Goal: Task Accomplishment & Management: Manage account settings

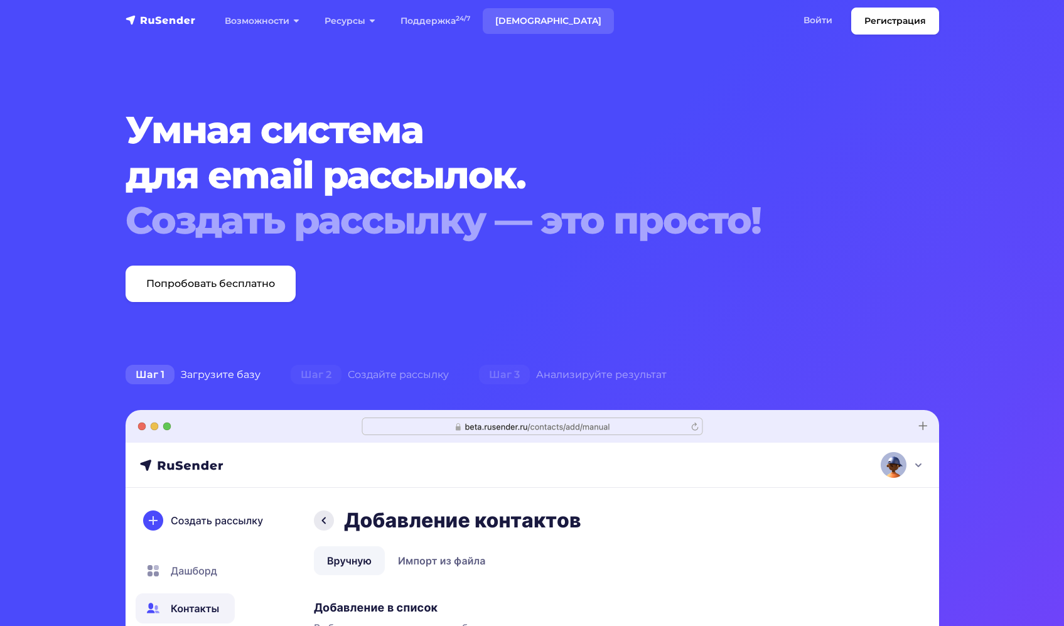
click at [511, 26] on link "[DEMOGRAPHIC_DATA]" at bounding box center [548, 21] width 131 height 26
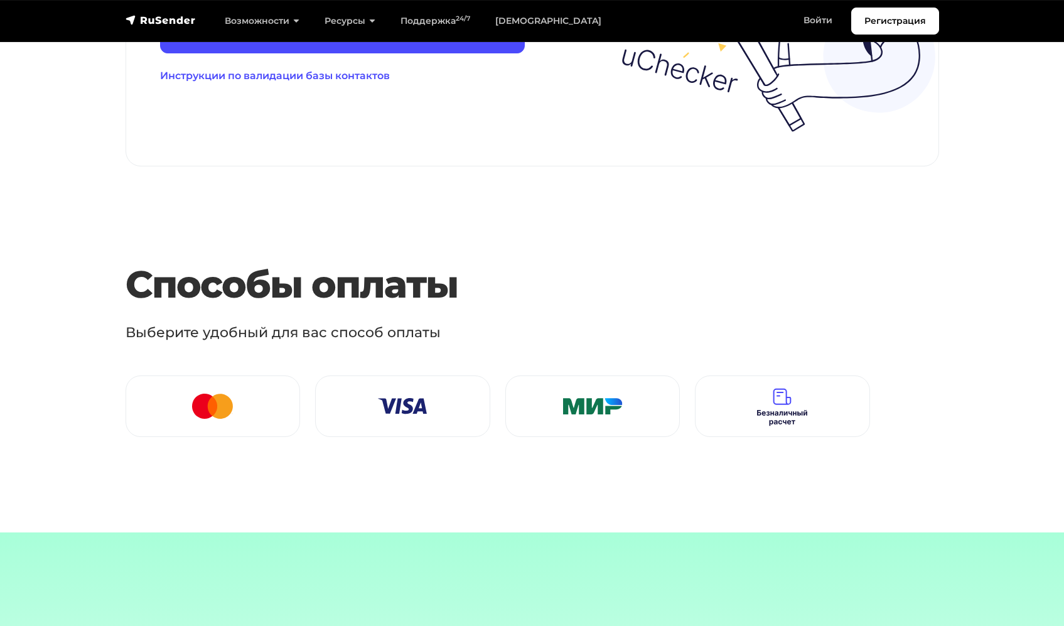
scroll to position [1642, 0]
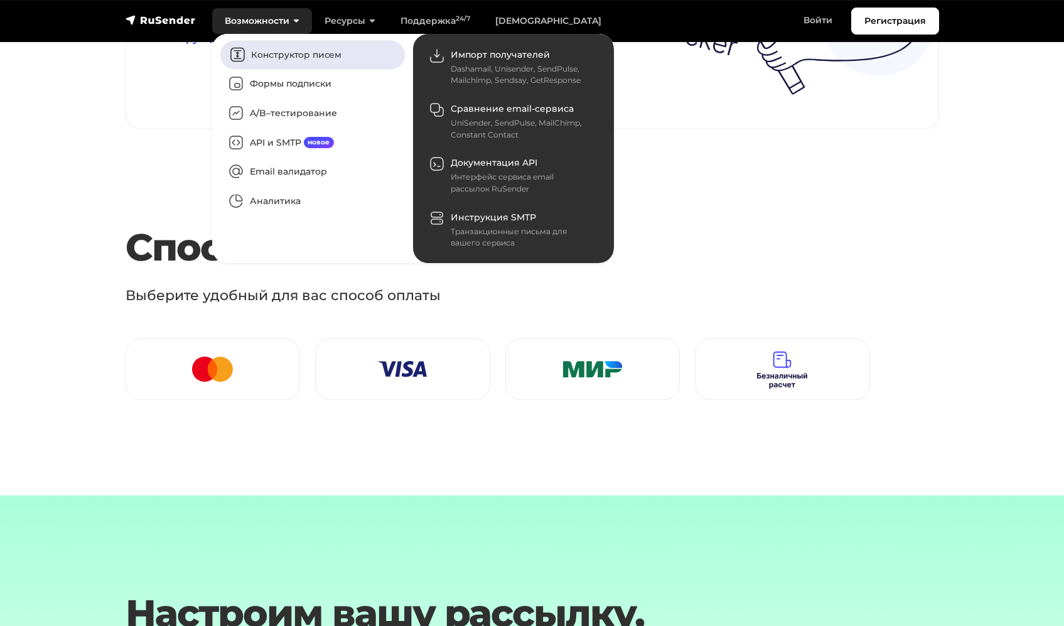
click at [280, 55] on link "Конструктор писем" at bounding box center [312, 54] width 185 height 29
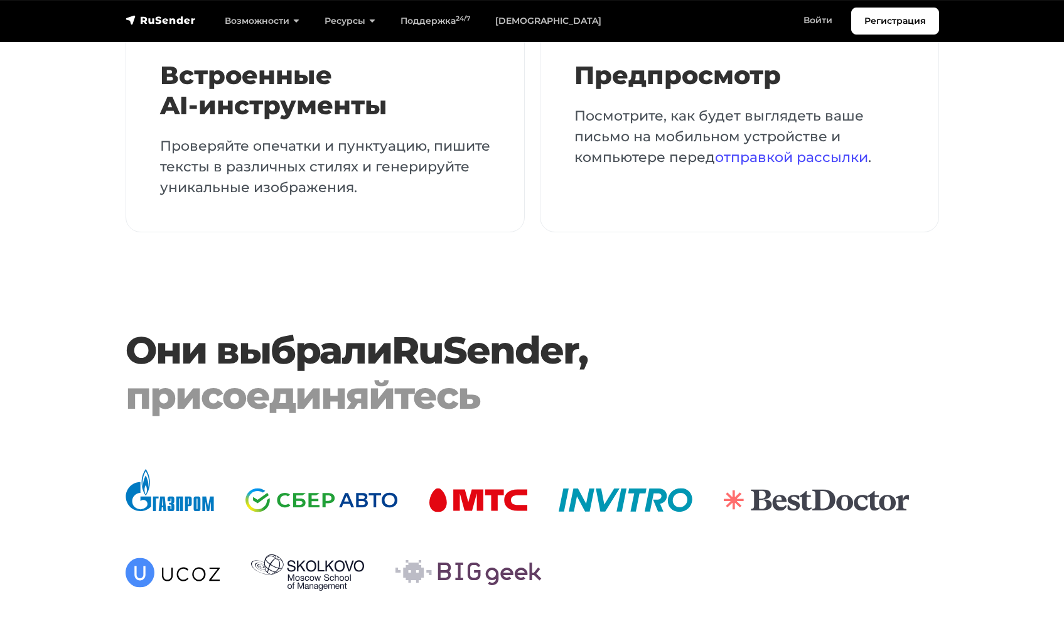
scroll to position [3272, 0]
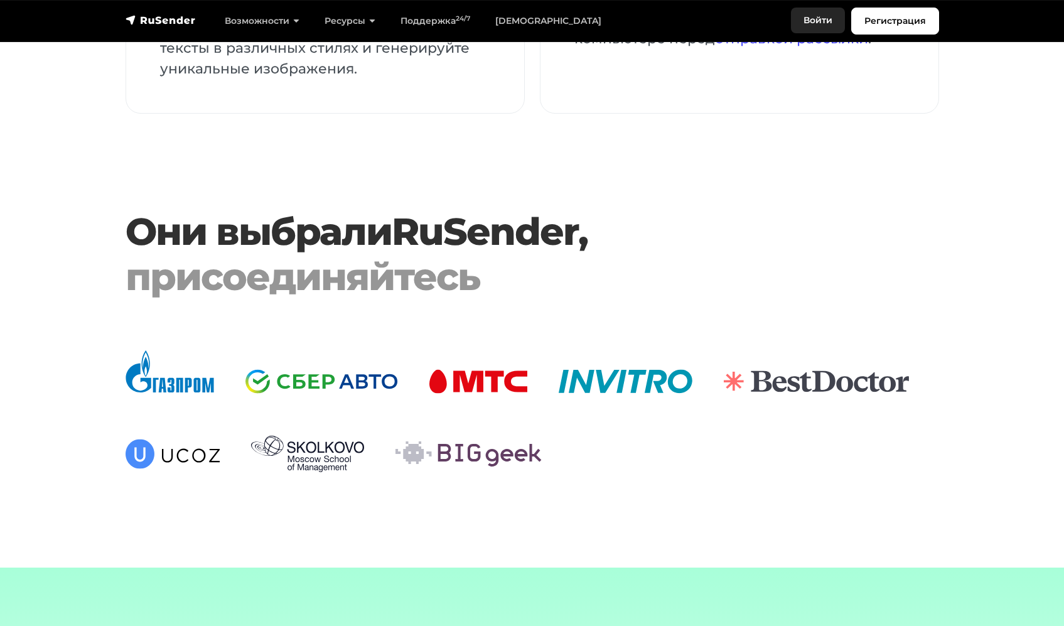
click at [835, 19] on link "Войти" at bounding box center [818, 21] width 54 height 26
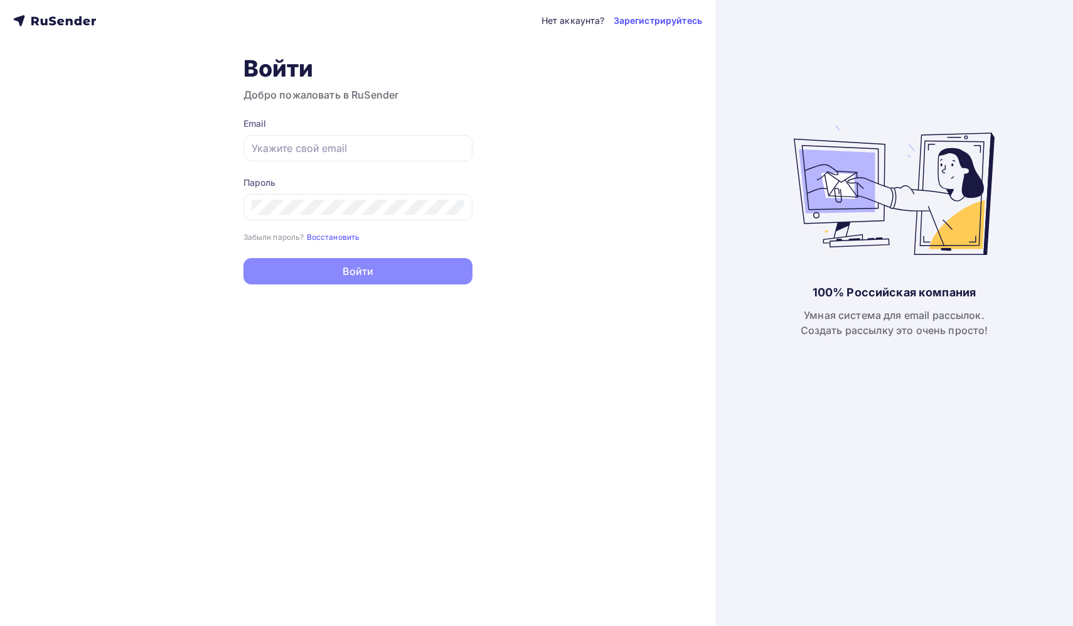
type input "79617851032@ya.ru"
click at [333, 262] on button "Войти" at bounding box center [358, 271] width 229 height 26
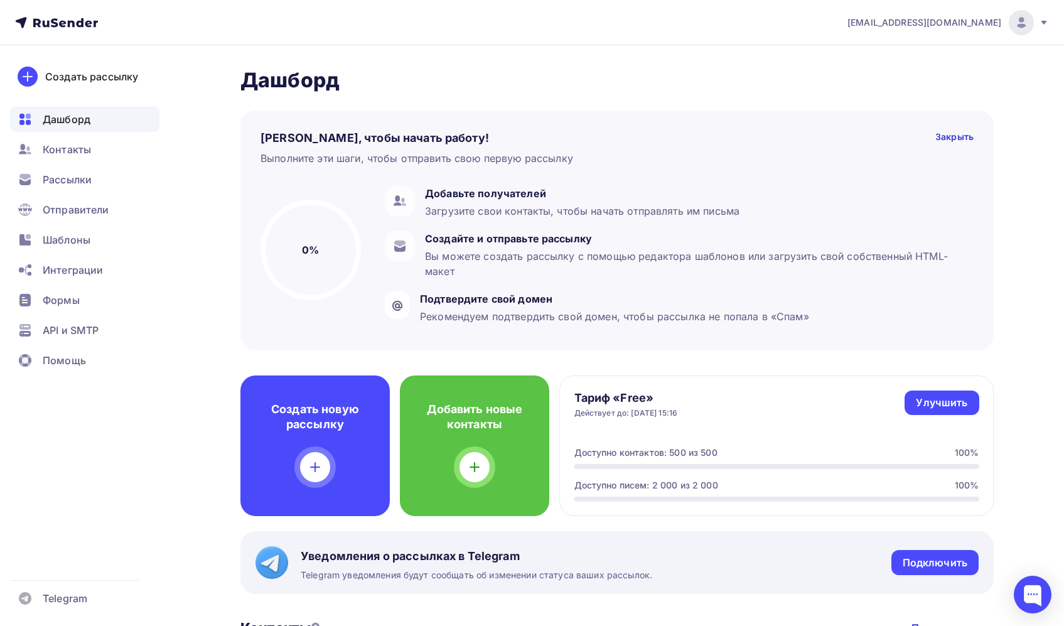
click at [416, 153] on div "Выполните эти шаги, чтобы отправить свою первую рассылку" at bounding box center [416, 158] width 313 height 15
click at [424, 112] on div "Пару шагов, чтобы начать работу! Закрыть Выполните эти шаги, чтобы отправить св…" at bounding box center [616, 230] width 753 height 240
click at [87, 208] on span "Отправители" at bounding box center [76, 209] width 67 height 15
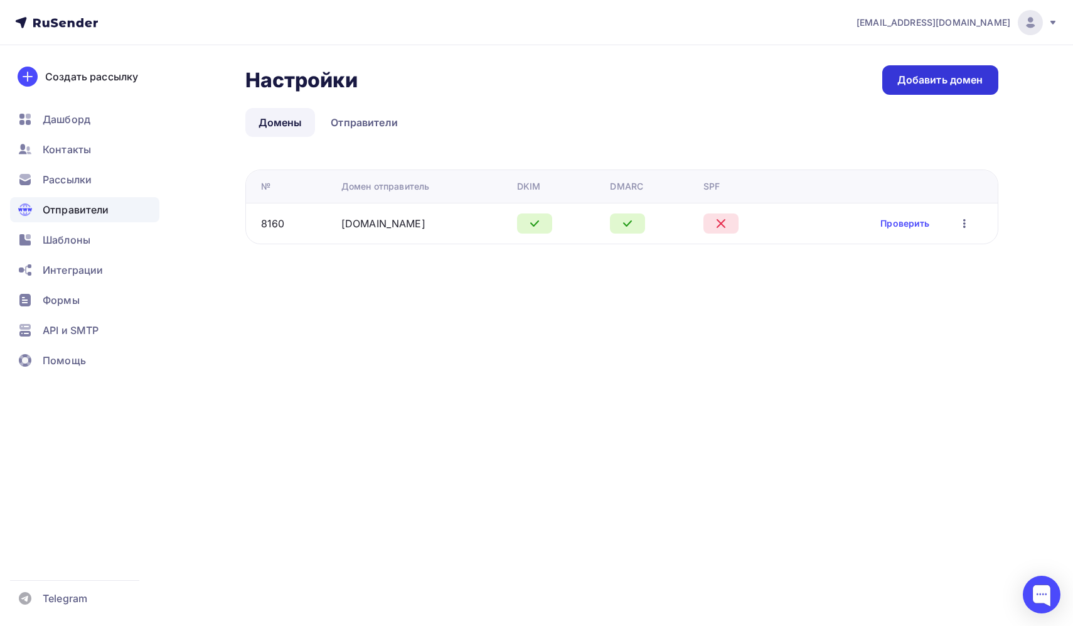
click at [916, 89] on link "Добавить домен" at bounding box center [940, 79] width 116 height 29
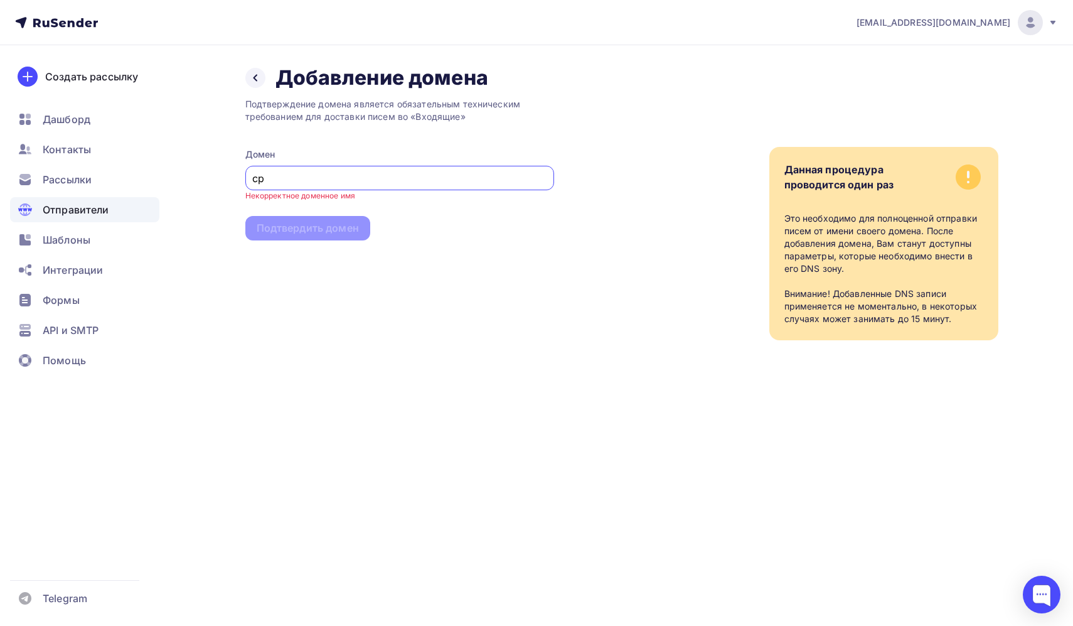
type input "с"
type input "choco-promo.ru"
click at [341, 217] on div "Подтвердить домен" at bounding box center [308, 217] width 102 height 14
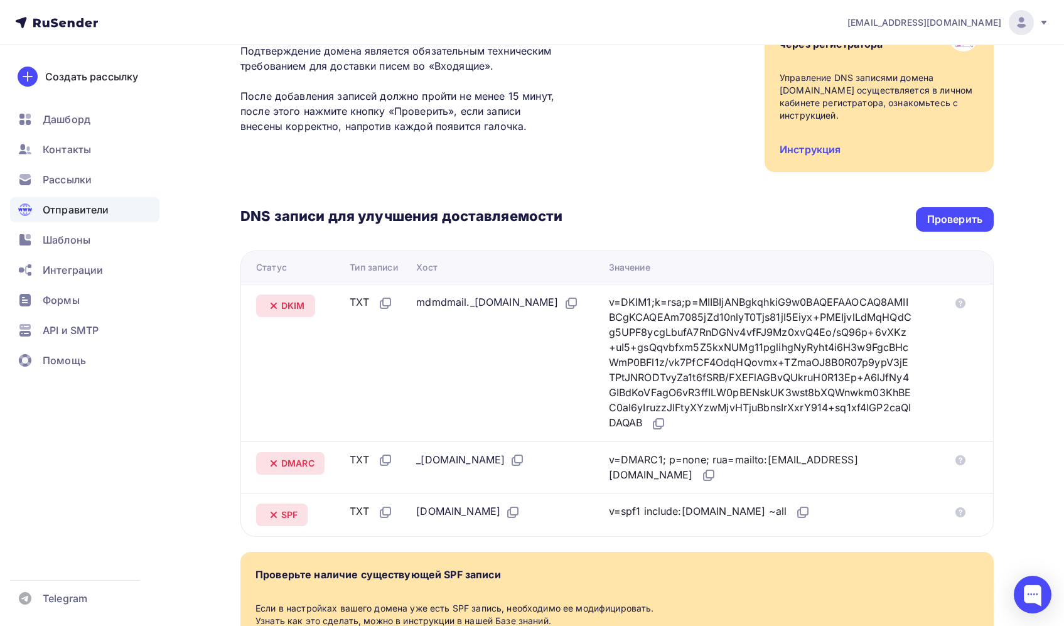
scroll to position [181, 0]
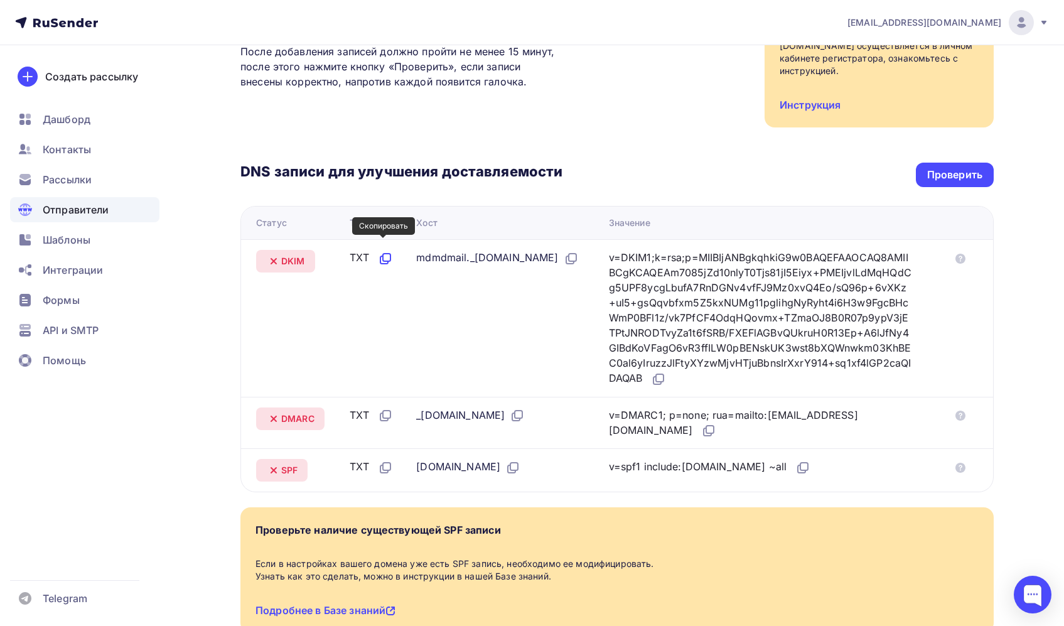
click at [383, 251] on icon at bounding box center [385, 258] width 15 height 15
click at [564, 262] on icon at bounding box center [571, 258] width 15 height 15
click at [566, 262] on icon at bounding box center [570, 260] width 8 height 8
click at [666, 372] on icon at bounding box center [658, 379] width 15 height 15
click at [525, 408] on icon at bounding box center [517, 415] width 15 height 15
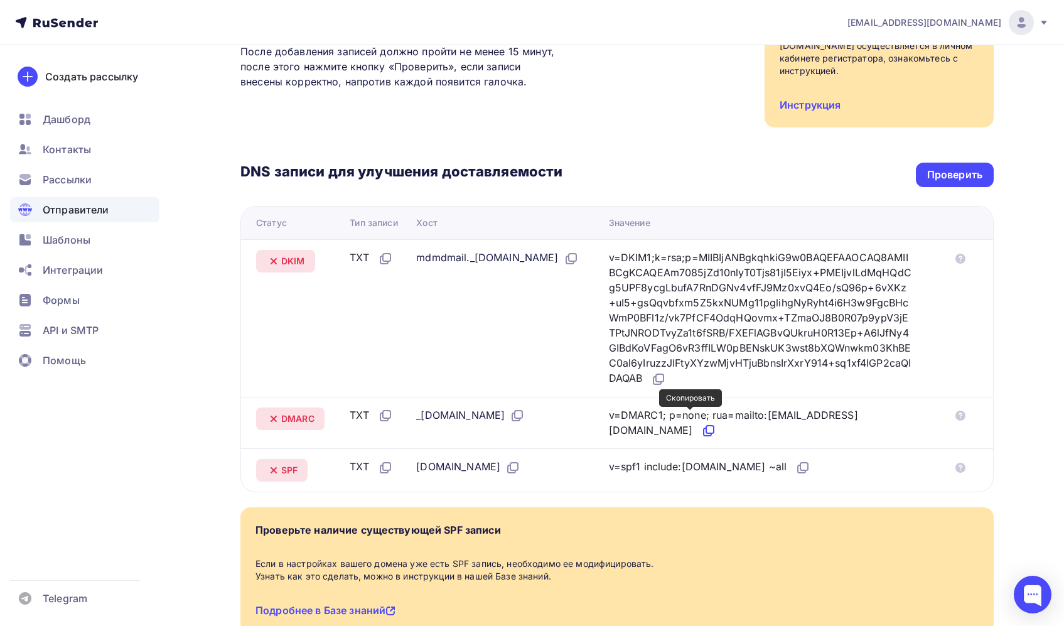
click at [706, 425] on icon at bounding box center [710, 429] width 8 height 8
click at [795, 460] on icon at bounding box center [802, 467] width 15 height 15
click at [932, 168] on div "Проверить" at bounding box center [954, 175] width 55 height 14
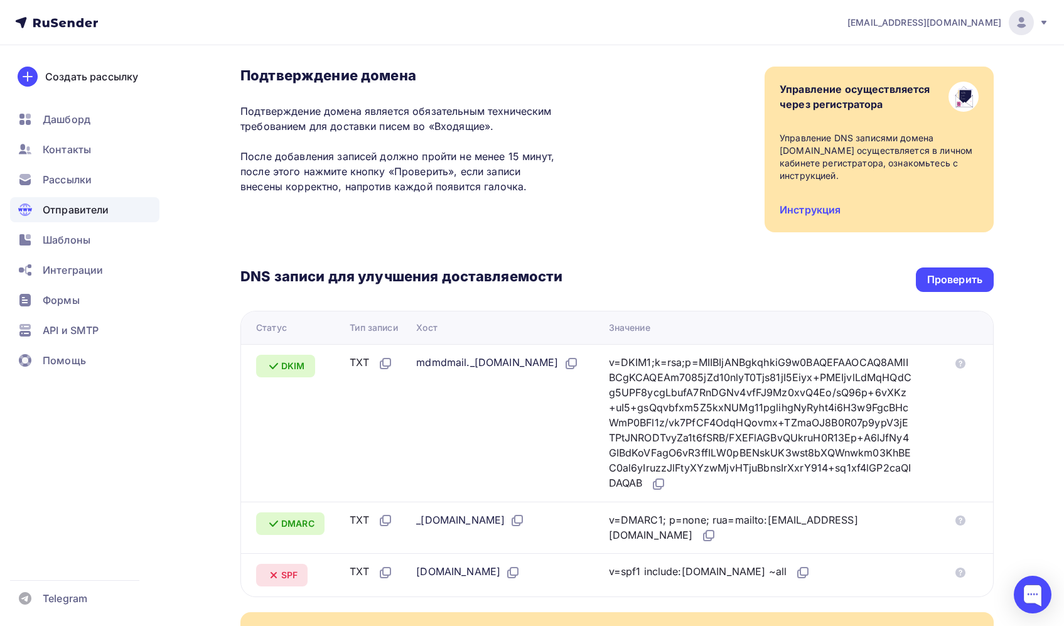
scroll to position [22, 0]
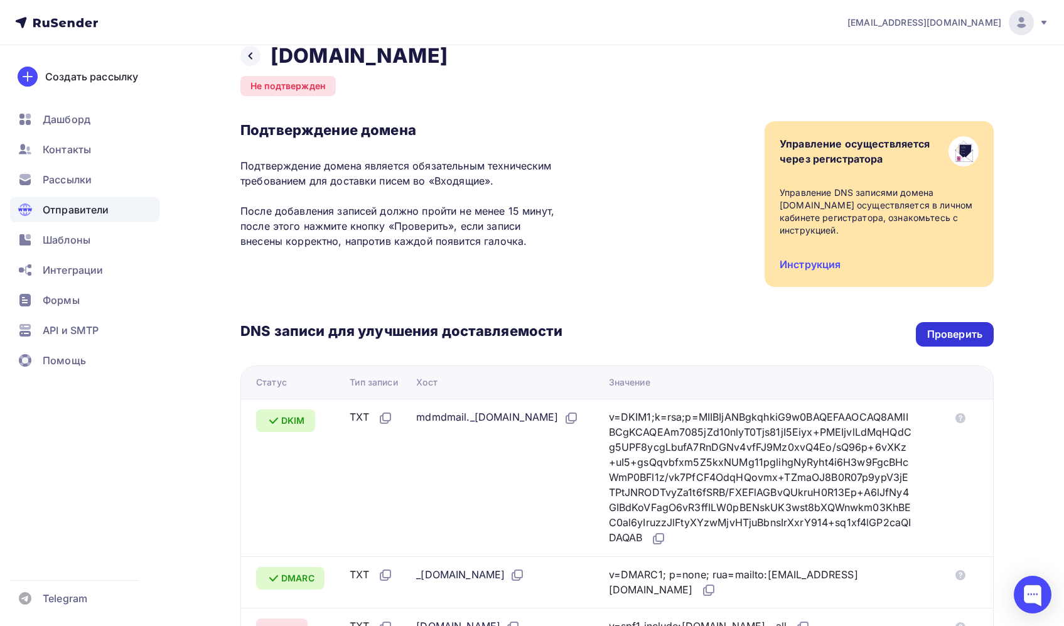
click at [946, 327] on div "Проверить" at bounding box center [954, 334] width 55 height 14
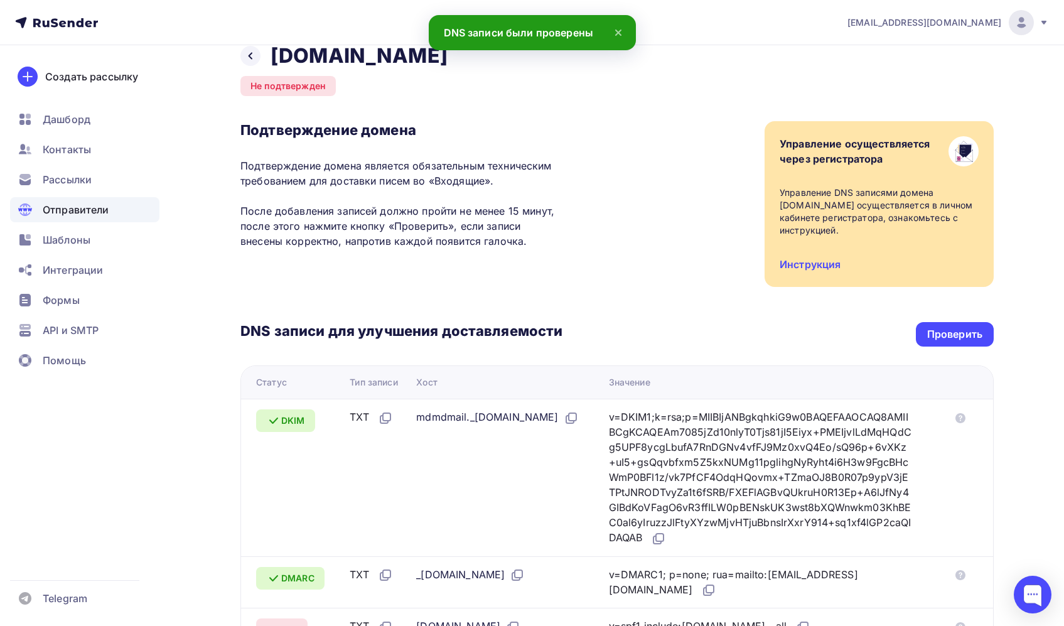
scroll to position [164, 0]
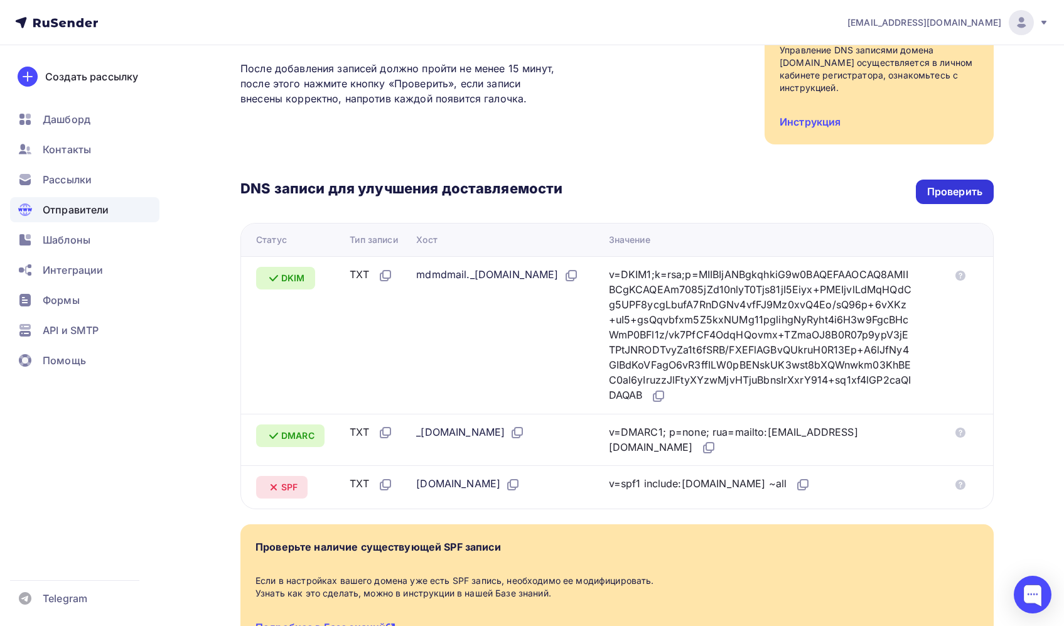
click at [933, 185] on div "Проверить" at bounding box center [954, 192] width 55 height 14
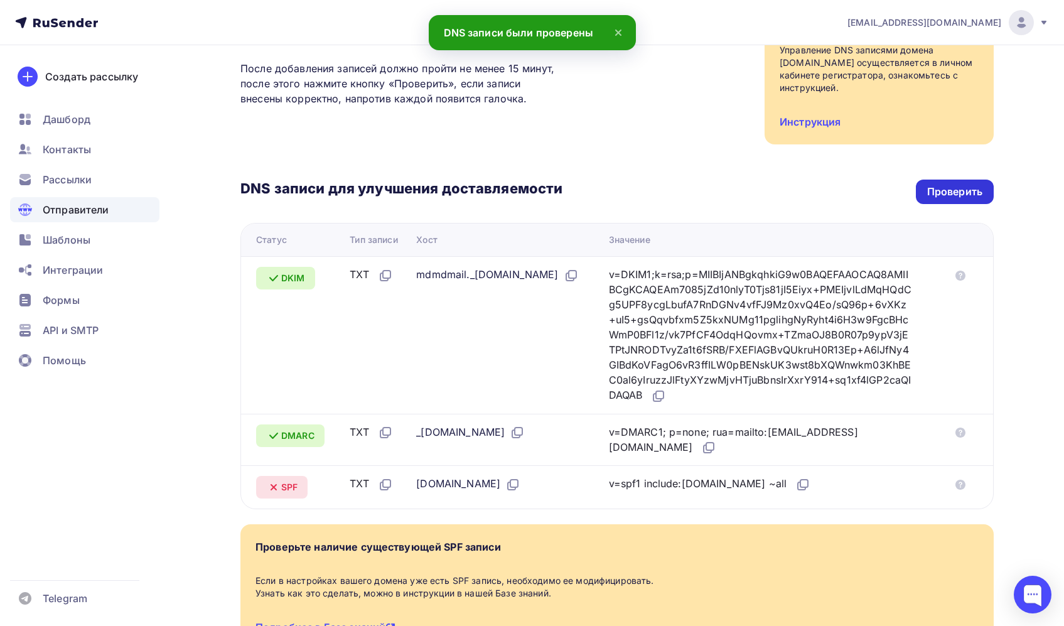
click at [918, 179] on div "Проверить" at bounding box center [955, 191] width 78 height 24
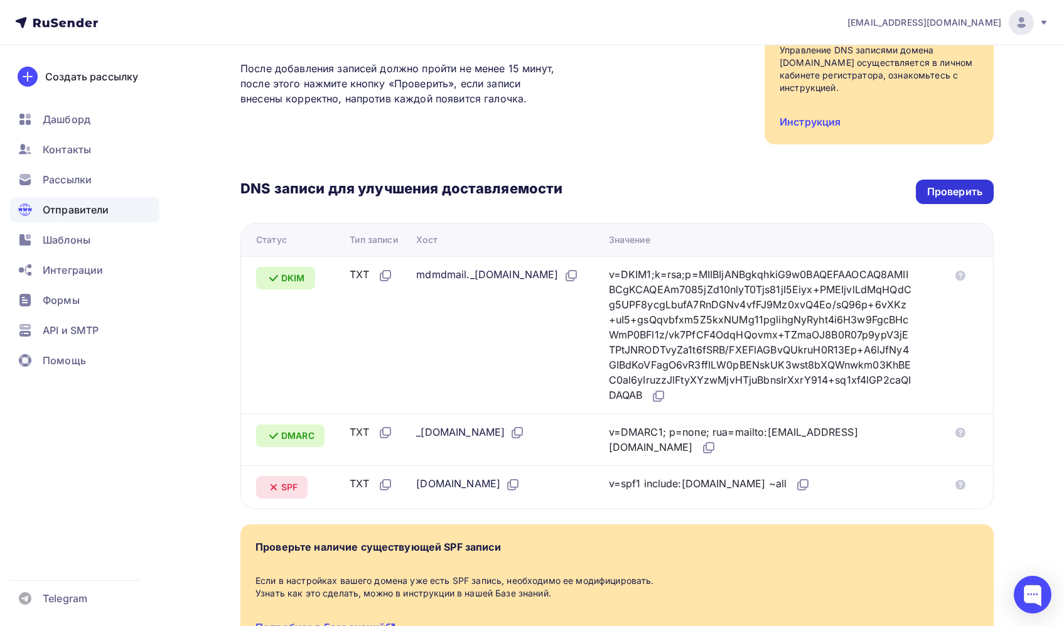
click at [939, 185] on div "Проверить" at bounding box center [954, 192] width 55 height 14
click at [925, 179] on div "Проверить" at bounding box center [955, 191] width 78 height 24
click at [824, 144] on div "DNS записи для улучшения доставляемости Проверить Статус Тип записи Хост Значен…" at bounding box center [616, 326] width 753 height 365
click at [926, 179] on div "Проверить" at bounding box center [955, 191] width 78 height 24
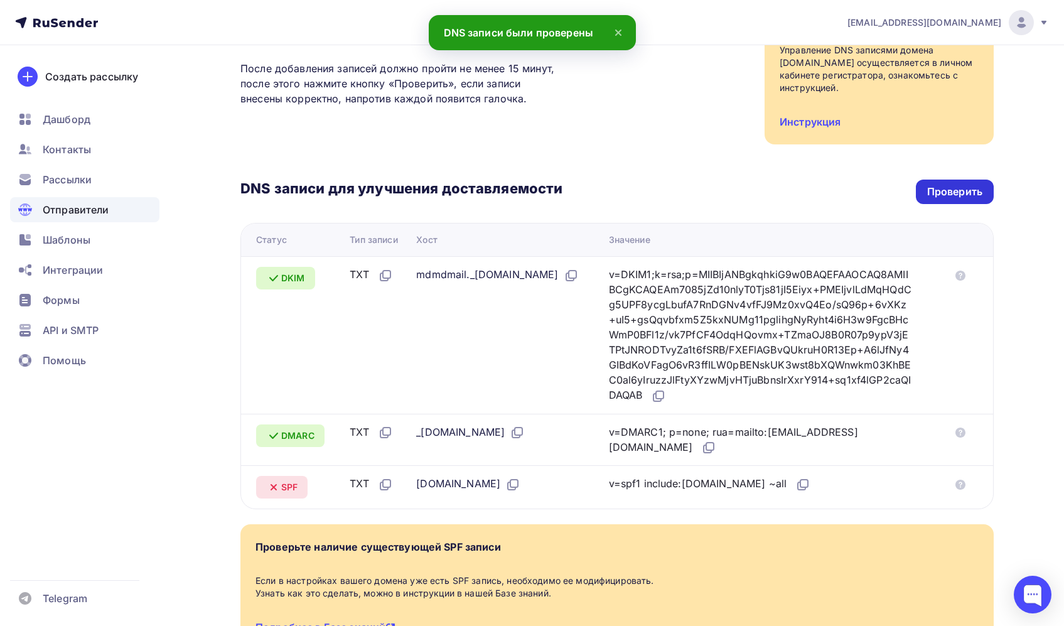
click at [926, 179] on div "Проверить" at bounding box center [955, 191] width 78 height 24
click at [886, 163] on div "DNS записи для улучшения доставляемости Проверить Статус Тип записи Хост Значен…" at bounding box center [616, 326] width 753 height 365
click at [926, 179] on div "Проверить" at bounding box center [955, 191] width 78 height 24
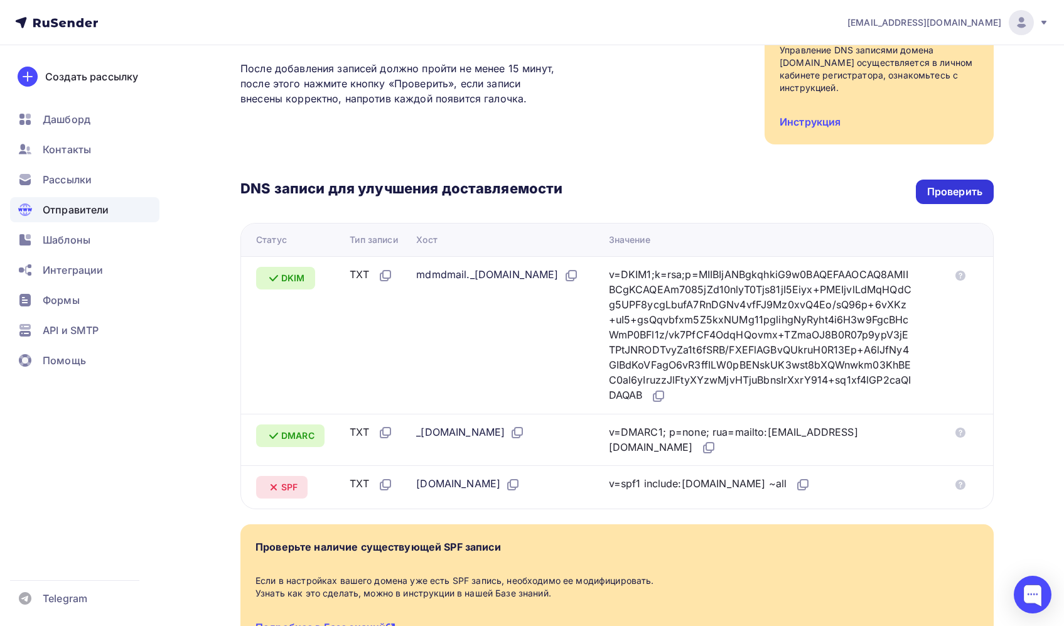
click at [939, 185] on div "Проверить" at bounding box center [954, 192] width 55 height 14
click at [928, 185] on div "Проверить" at bounding box center [954, 192] width 55 height 14
click at [929, 185] on div "Проверить" at bounding box center [954, 192] width 55 height 14
click at [943, 185] on div "Проверить" at bounding box center [954, 192] width 55 height 14
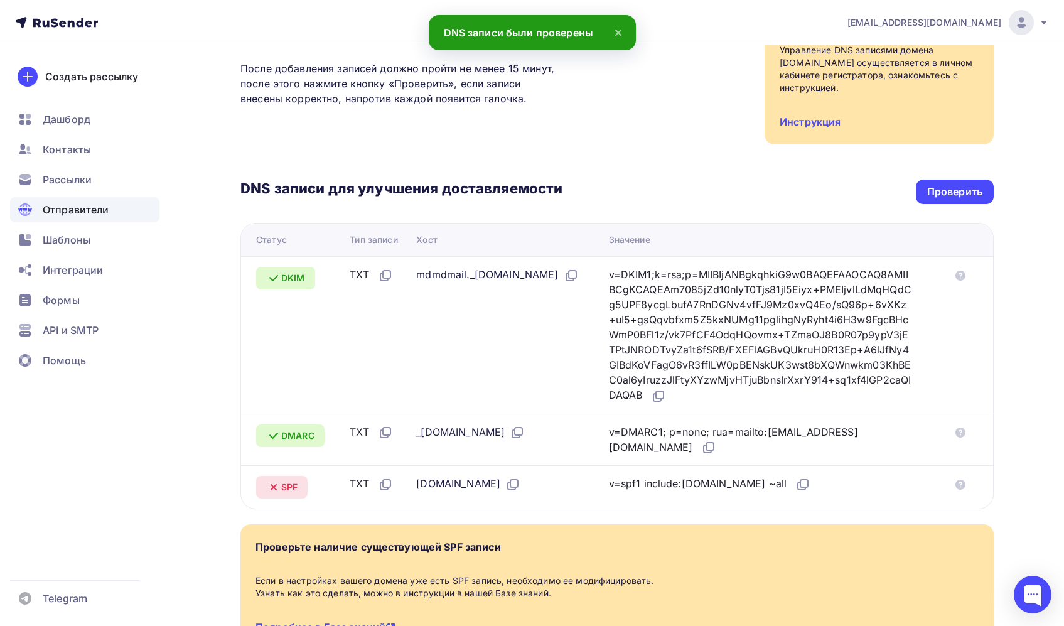
click at [902, 179] on div "DNS записи для улучшения доставляемости Проверить" at bounding box center [616, 191] width 753 height 24
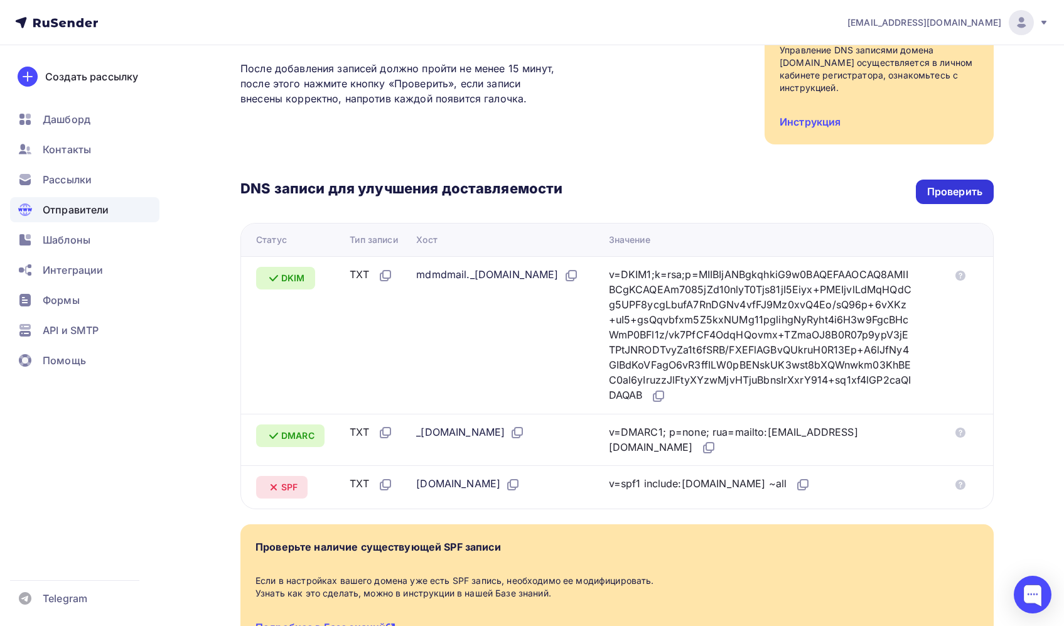
click at [942, 185] on div "Проверить" at bounding box center [954, 192] width 55 height 14
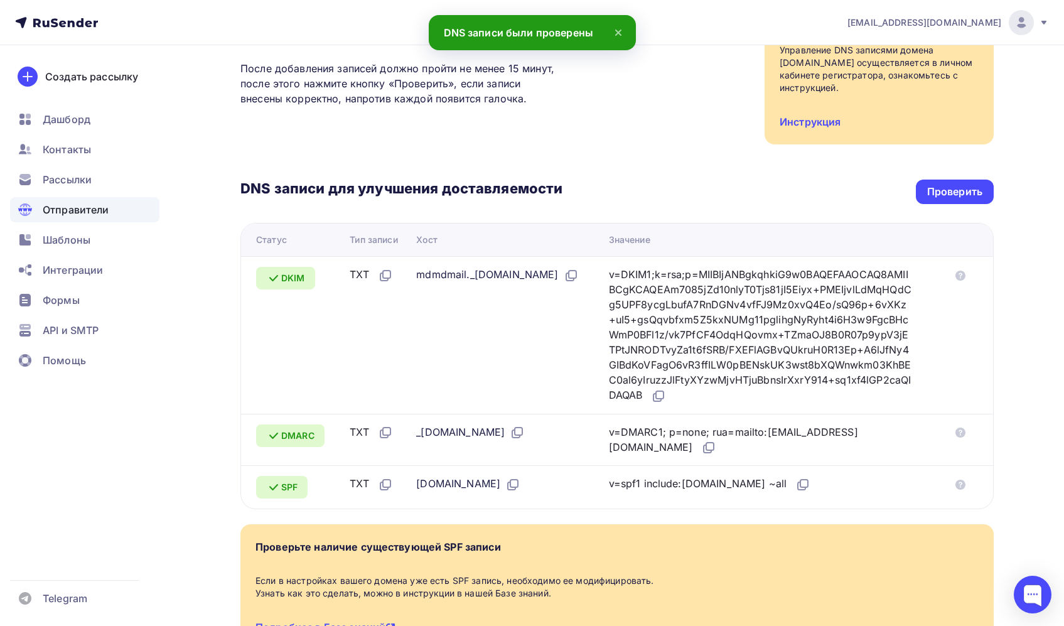
scroll to position [0, 0]
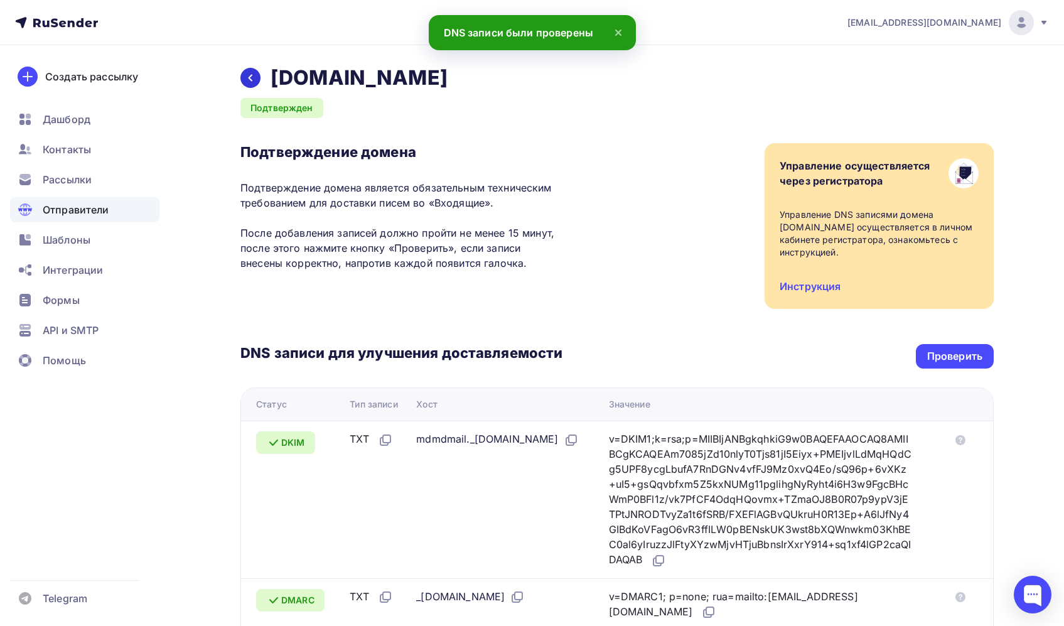
click at [252, 77] on icon at bounding box center [250, 78] width 10 height 10
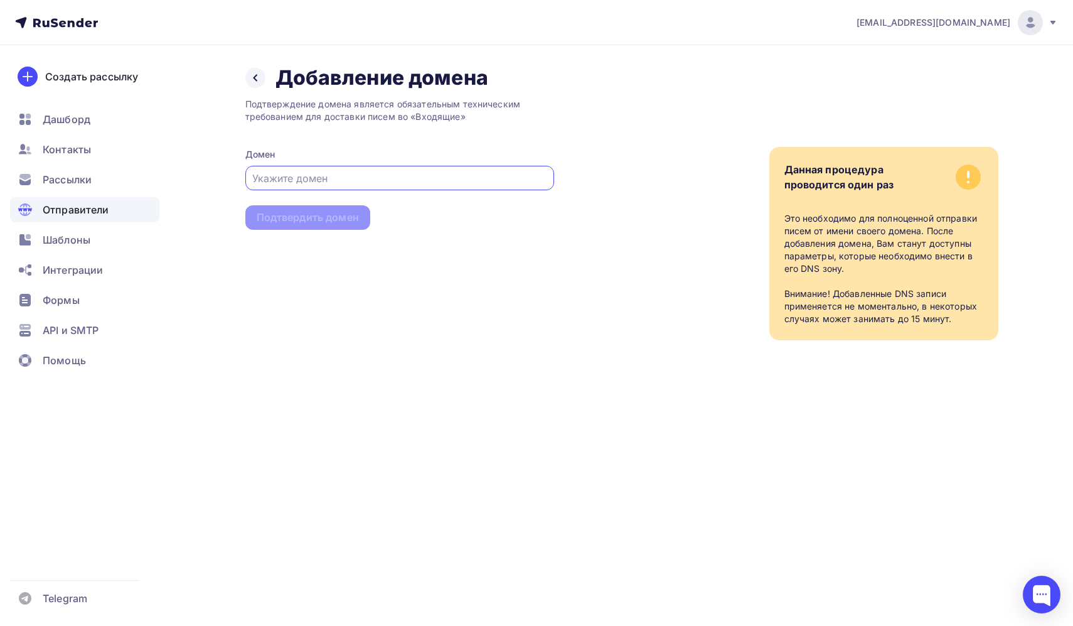
click at [85, 209] on span "Отправители" at bounding box center [76, 209] width 67 height 15
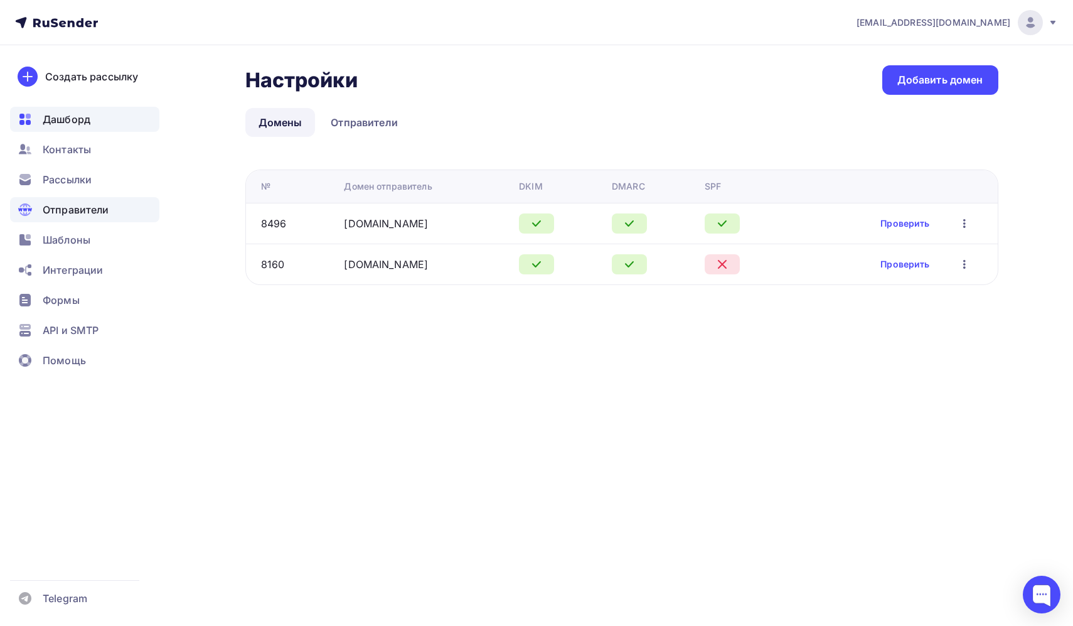
click at [70, 109] on div "Дашборд" at bounding box center [84, 119] width 149 height 25
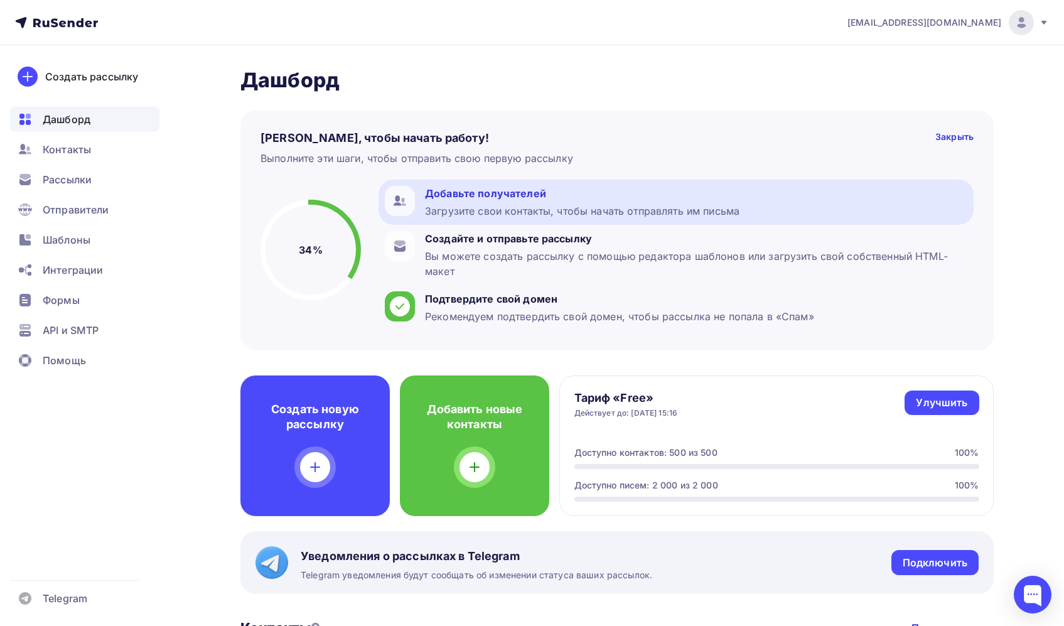
click at [473, 205] on div "Загрузите свои контакты, чтобы начать отправлять им письма" at bounding box center [582, 210] width 314 height 15
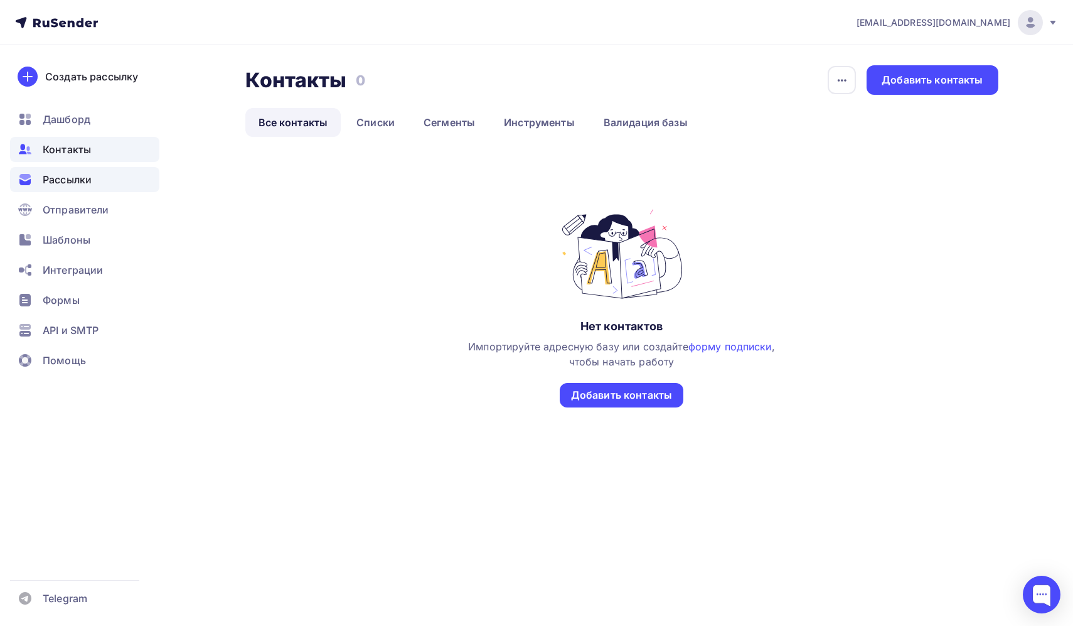
click at [73, 171] on div "Рассылки" at bounding box center [84, 179] width 149 height 25
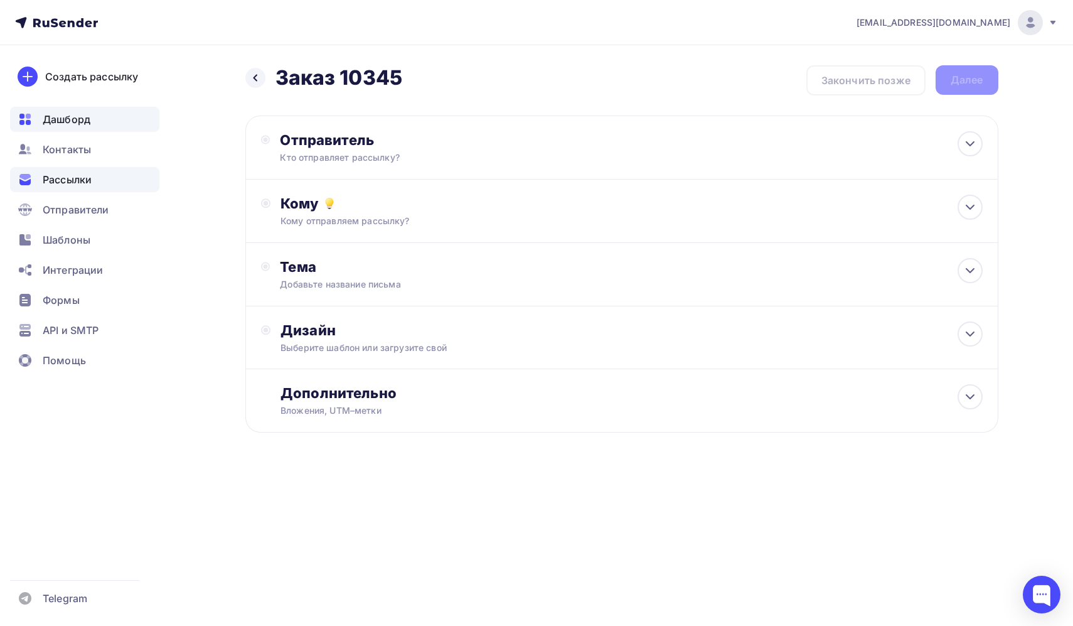
click at [73, 119] on span "Дашборд" at bounding box center [67, 119] width 48 height 15
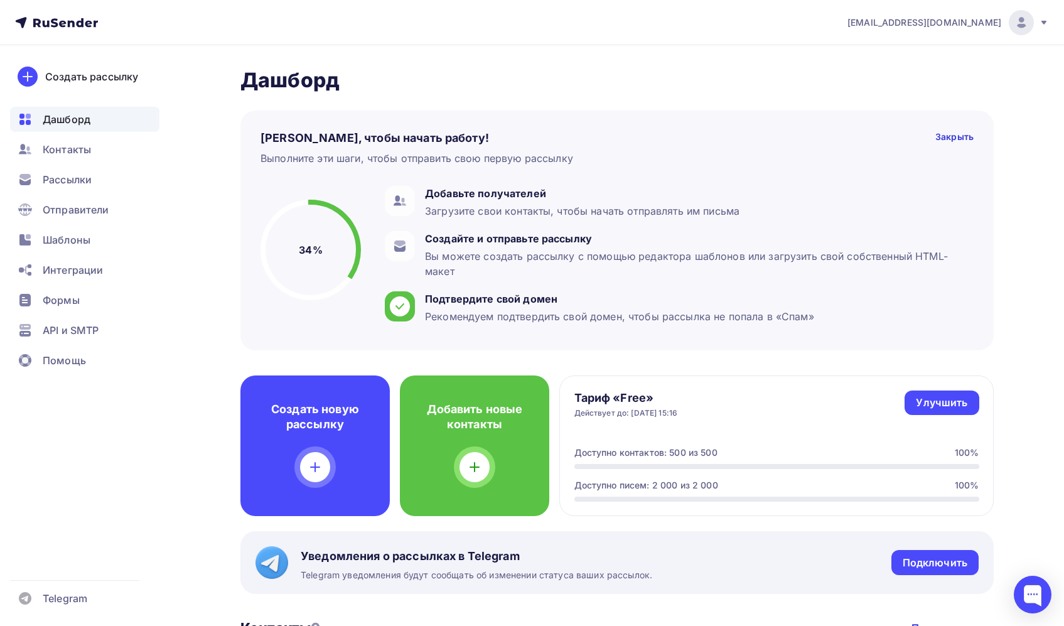
click at [594, 62] on div "Дашборд Дашборд Пару шагов, чтобы начать работу! Закрыть Выполните эти шаги, чт…" at bounding box center [532, 621] width 1029 height 1152
click at [835, 71] on h2 "Дашборд" at bounding box center [616, 80] width 753 height 25
click at [104, 147] on div "Контакты" at bounding box center [84, 149] width 149 height 25
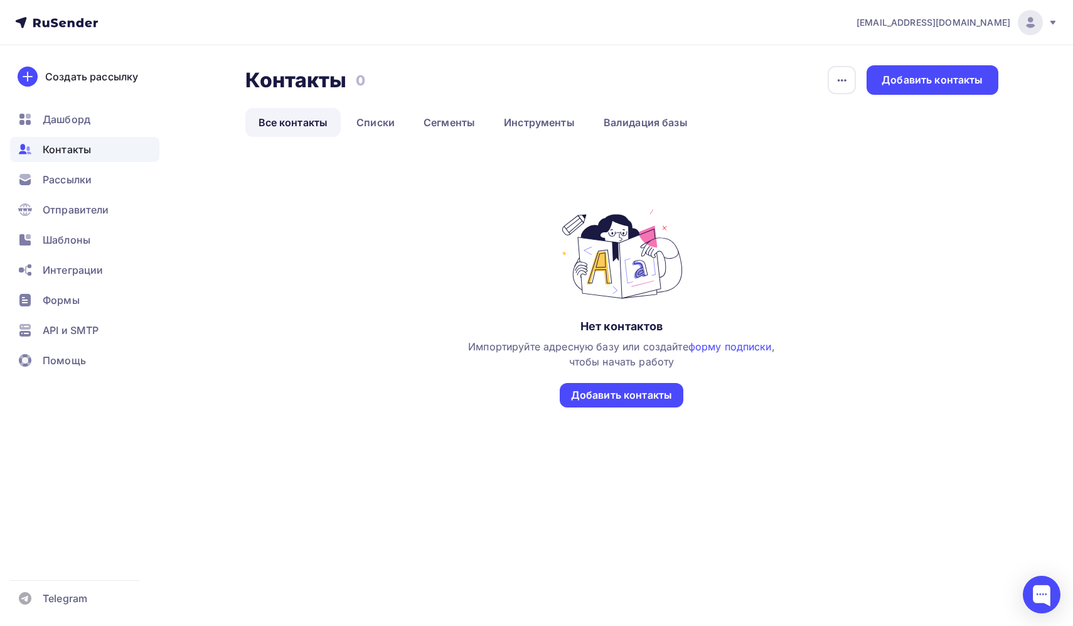
click at [653, 87] on div "Контакты Контакты 0 0 История импорта Добавить контакты" at bounding box center [621, 79] width 753 height 29
click at [764, 287] on div "Нет контактов Импортируйте адресную базу или создайте форму подписки , чтобы на…" at bounding box center [621, 307] width 311 height 200
click at [632, 397] on div "Добавить контакты" at bounding box center [621, 395] width 101 height 14
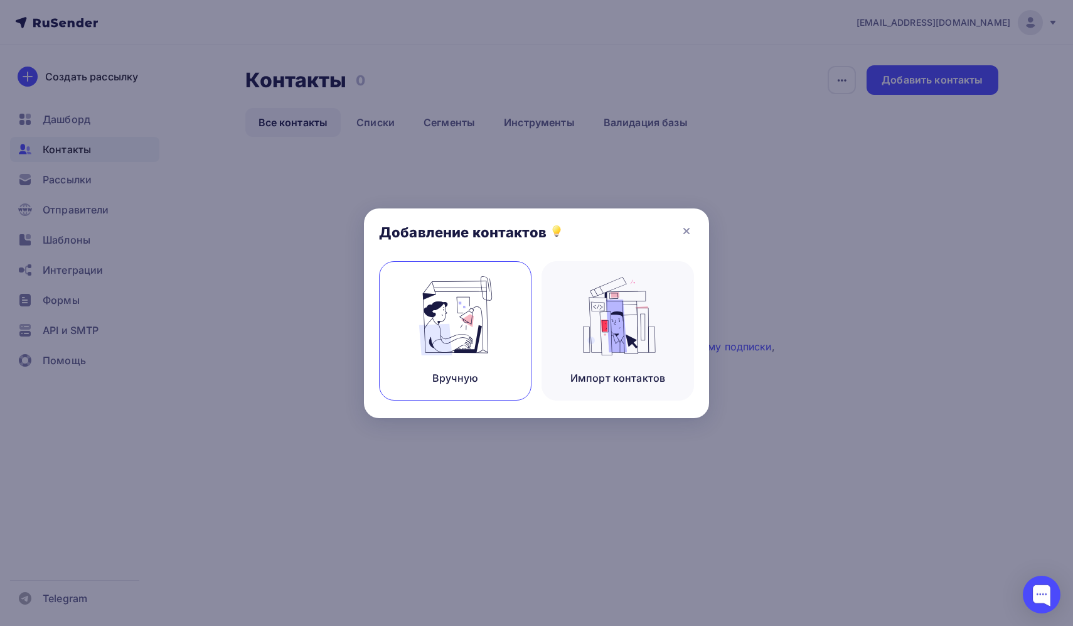
click at [480, 308] on img at bounding box center [456, 315] width 84 height 79
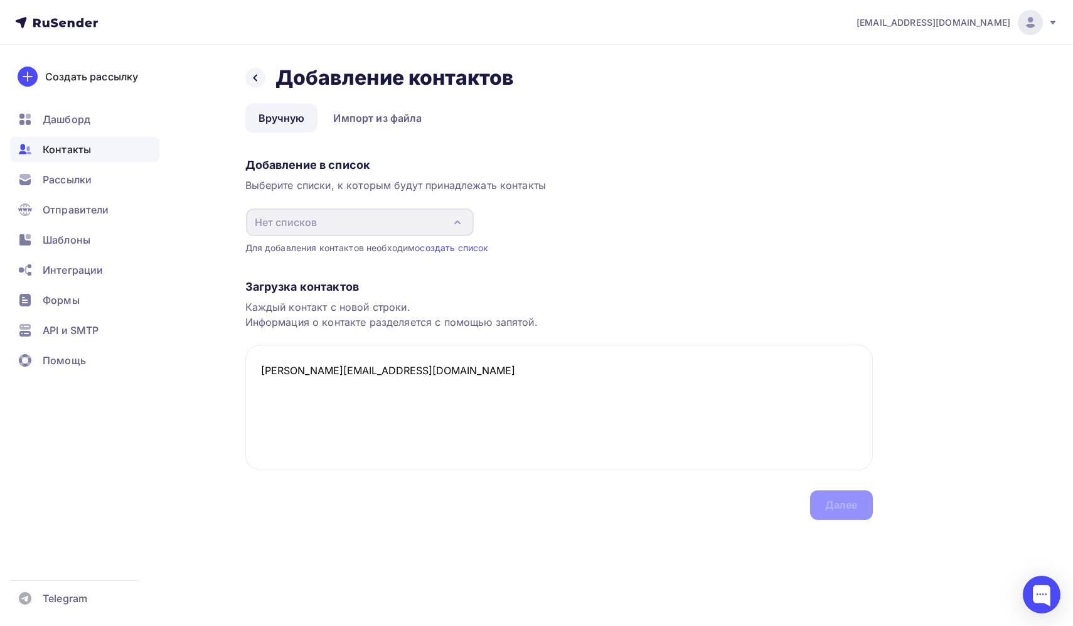
type textarea "[PERSON_NAME][EMAIL_ADDRESS][PERSON_NAME][DOMAIN_NAME]"
click at [451, 245] on link "создать список" at bounding box center [454, 247] width 68 height 11
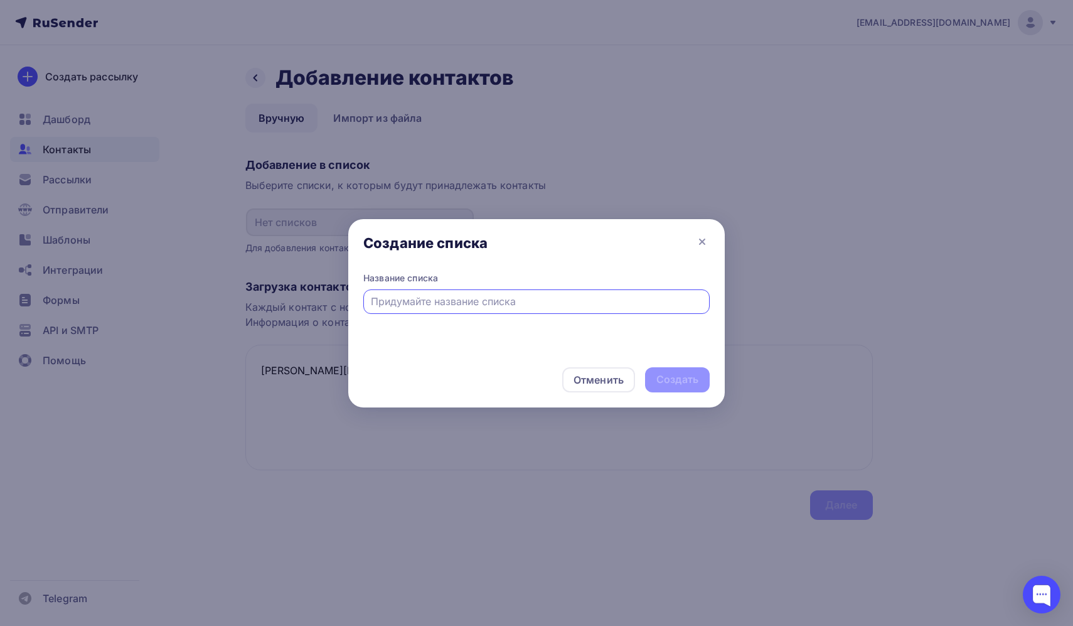
click at [426, 306] on input "text" at bounding box center [537, 301] width 332 height 15
type input "C kjuj"
type input "С лого"
click at [673, 376] on div "Создать" at bounding box center [677, 379] width 42 height 14
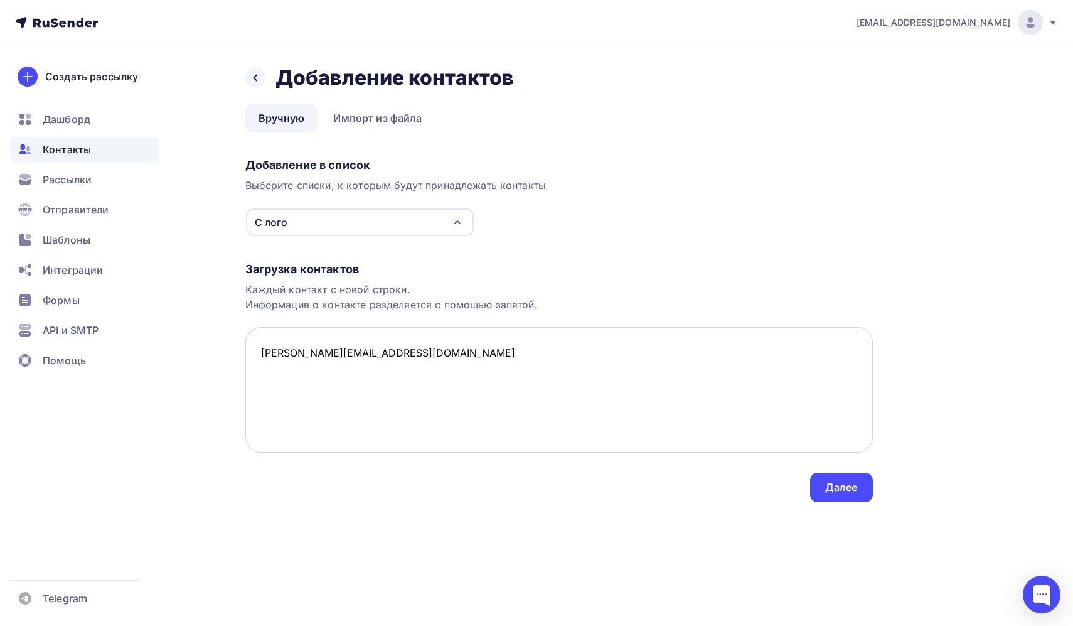
click at [416, 369] on textarea "[PERSON_NAME][EMAIL_ADDRESS][PERSON_NAME][DOMAIN_NAME]" at bounding box center [559, 390] width 628 height 126
paste textarea "[EMAIL_ADDRESS][DOMAIN_NAME]"
paste textarea "[DOMAIN_NAME][EMAIL_ADDRESS][DOMAIN_NAME]"
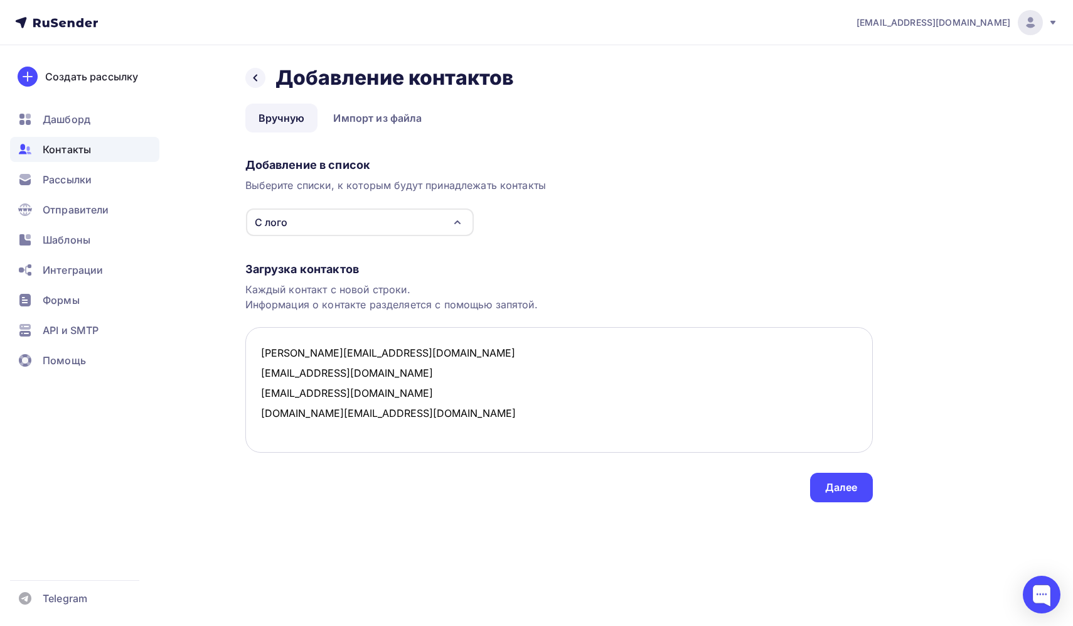
paste textarea "[EMAIL_ADDRESS][DOMAIN_NAME]"
type textarea "dmitri.smirnov@osmo.ru info@aurummedical.com info@es-ros.ru jfstore.moscow@gmai…"
click at [825, 457] on div "Загрузка контактов Каждый контакт с новой строки. Информация о контакте разделя…" at bounding box center [559, 369] width 628 height 265
click at [825, 481] on div "Далее" at bounding box center [841, 487] width 33 height 14
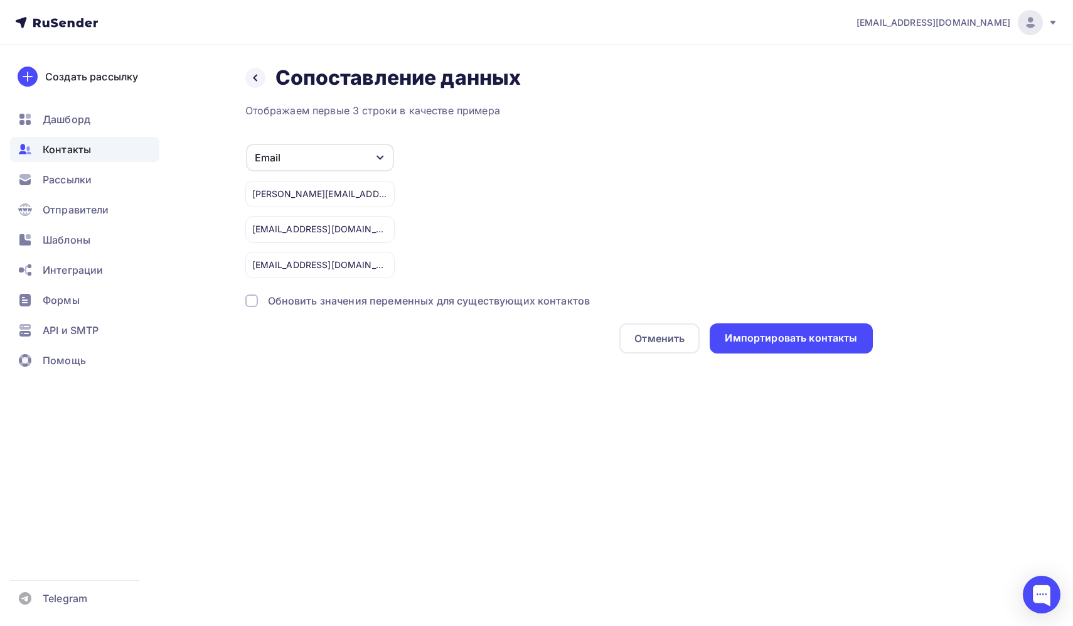
click at [325, 151] on div "Email" at bounding box center [320, 158] width 148 height 28
click at [444, 137] on div "Отображаем первые 3 строки в качестве примера Email Игнорировать Имя Телефон Со…" at bounding box center [559, 228] width 628 height 250
click at [755, 346] on div "Импортировать контакты" at bounding box center [791, 338] width 163 height 30
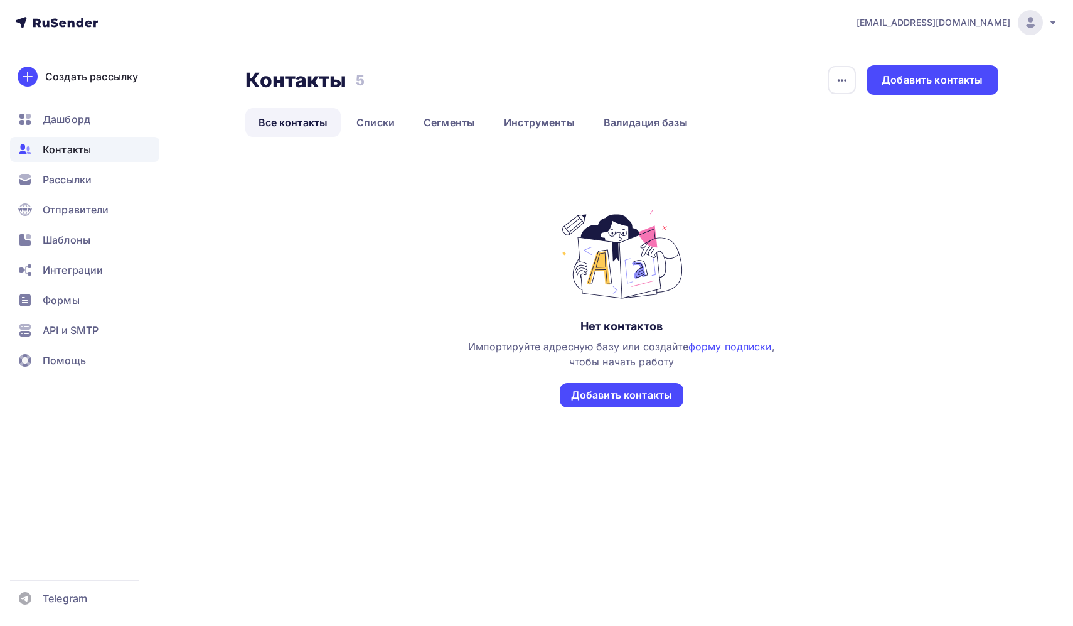
click at [381, 119] on link "Списки" at bounding box center [375, 122] width 65 height 29
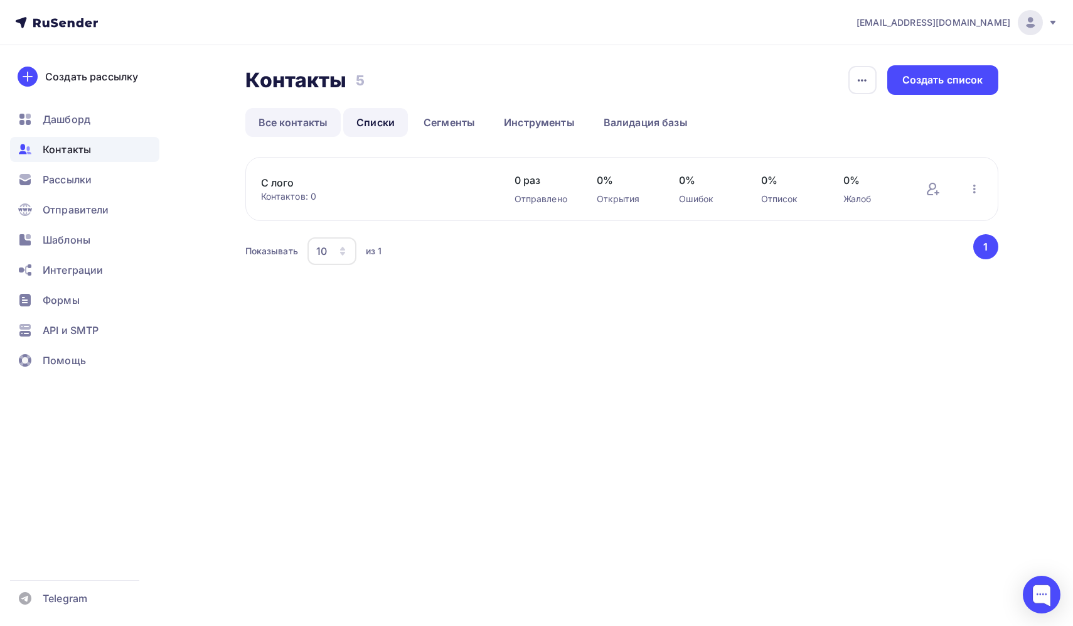
click at [296, 115] on link "Все контакты" at bounding box center [293, 122] width 96 height 29
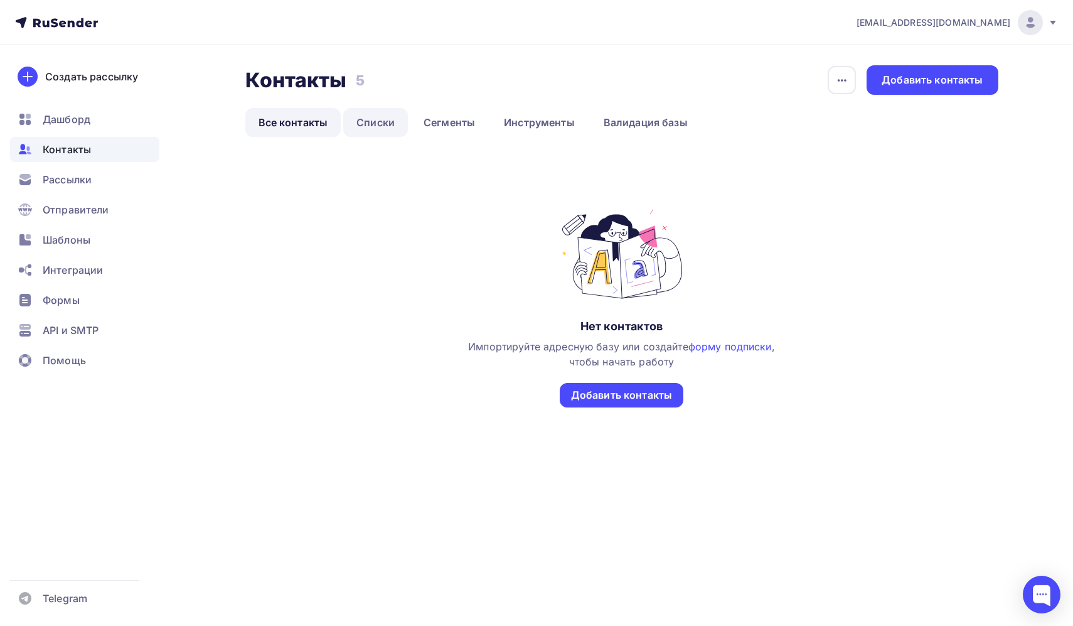
click at [395, 120] on link "Списки" at bounding box center [375, 122] width 65 height 29
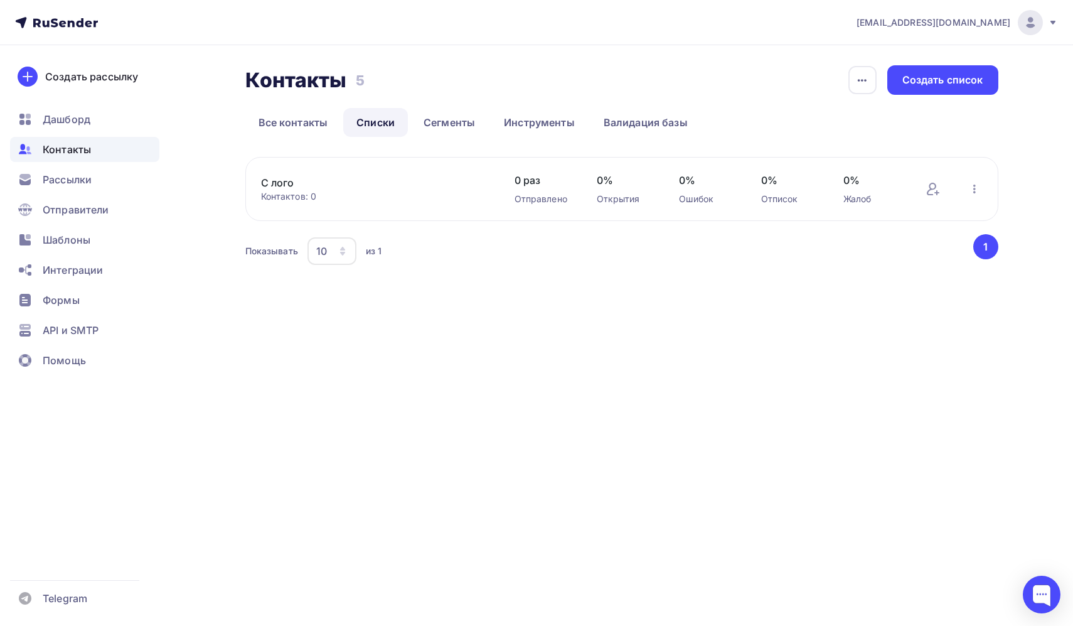
click at [405, 177] on link "С лого" at bounding box center [367, 182] width 213 height 15
